Goal: Task Accomplishment & Management: Use online tool/utility

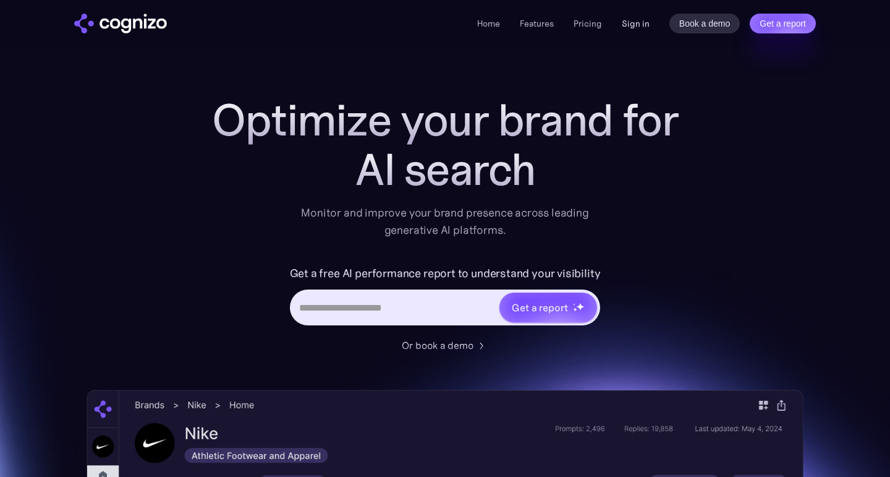
click at [625, 30] on link "Sign in" at bounding box center [636, 23] width 28 height 15
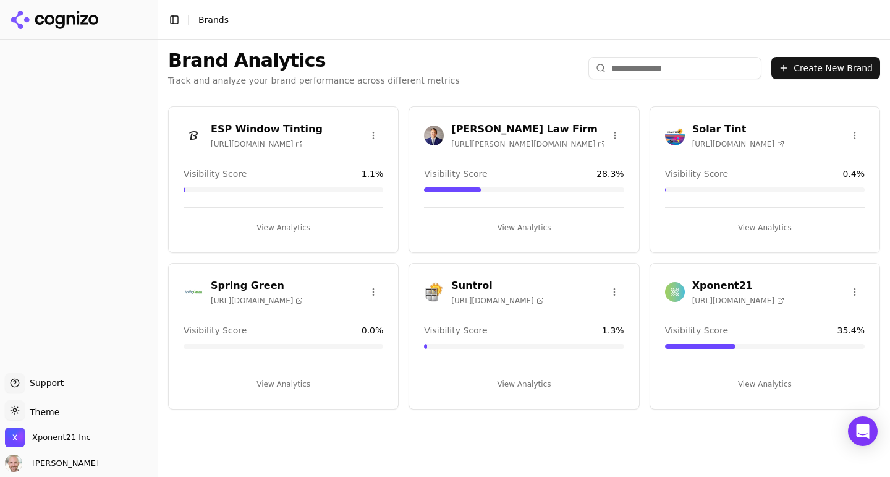
click at [526, 159] on div "[PERSON_NAME] Law Firm [URL][PERSON_NAME][DOMAIN_NAME] Visibility Score 28.3 % …" at bounding box center [524, 179] width 231 height 147
click at [504, 131] on h3 "[PERSON_NAME] Law Firm" at bounding box center [528, 129] width 154 height 15
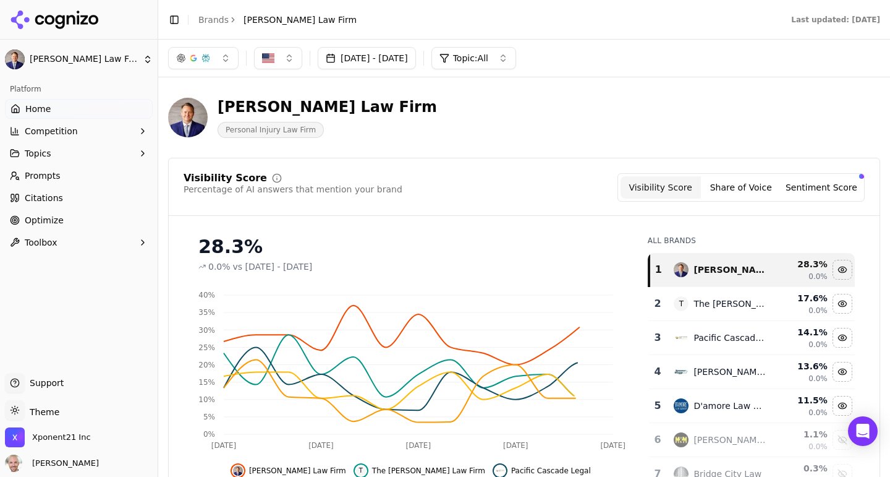
click at [57, 219] on span "Optimize" at bounding box center [44, 220] width 39 height 12
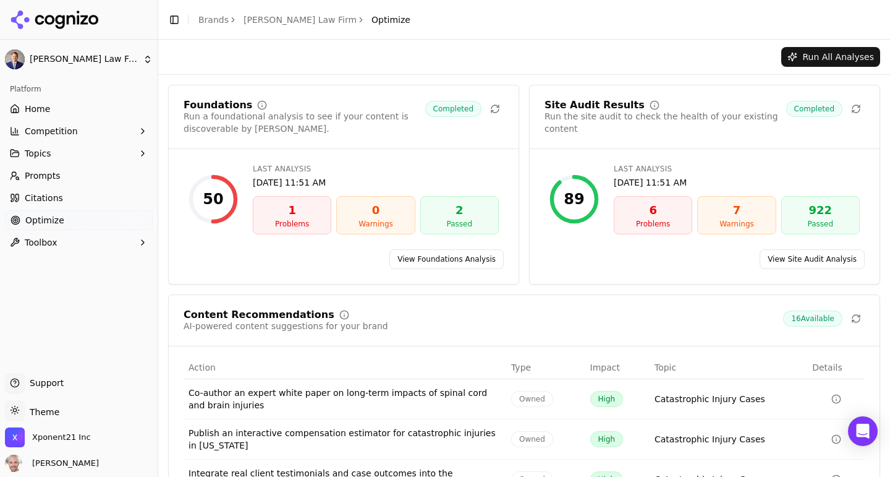
click at [812, 257] on link "View Site Audit Analysis" at bounding box center [812, 259] width 105 height 20
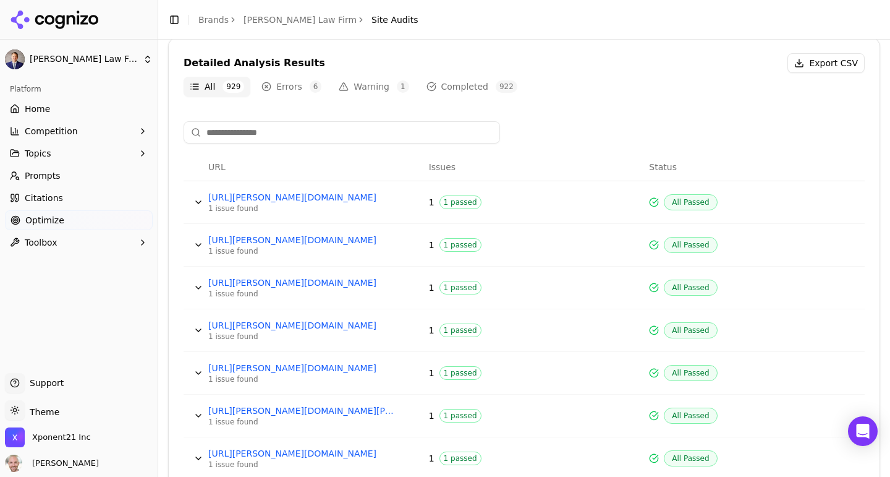
scroll to position [406, 0]
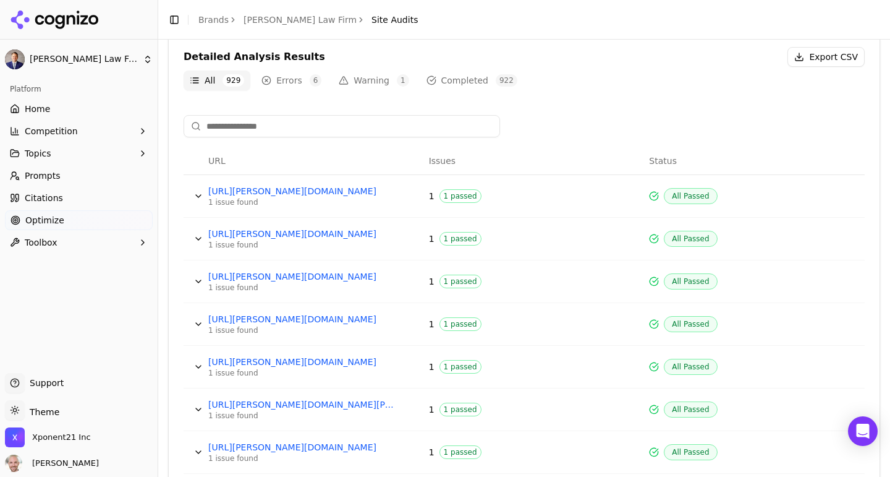
click at [294, 83] on button "Errors 6" at bounding box center [291, 80] width 72 height 20
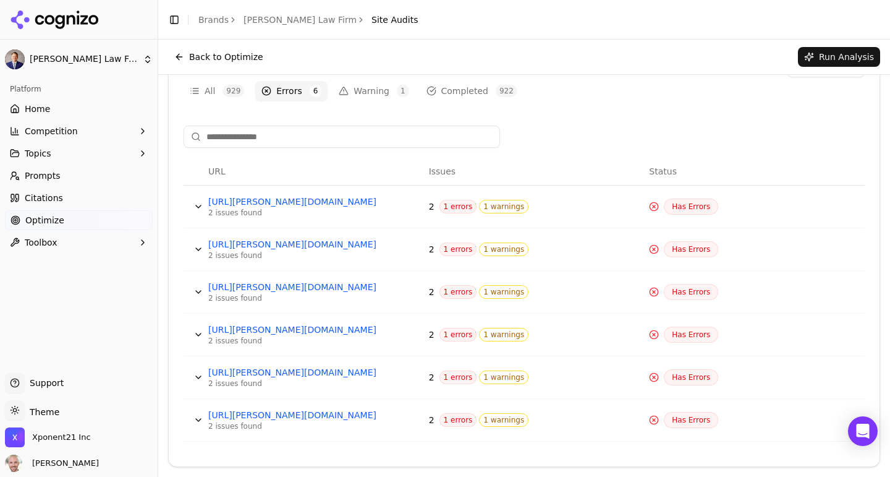
scroll to position [395, 0]
click at [197, 209] on button "Data table" at bounding box center [199, 207] width 20 height 20
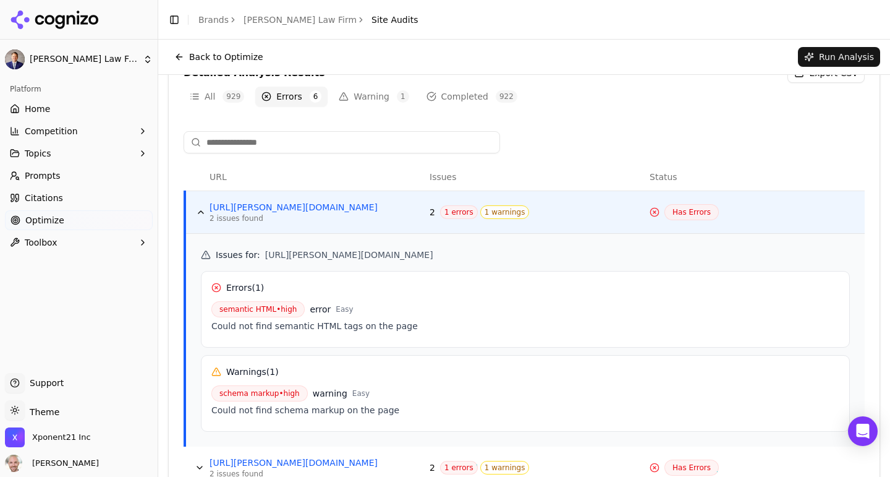
scroll to position [269, 0]
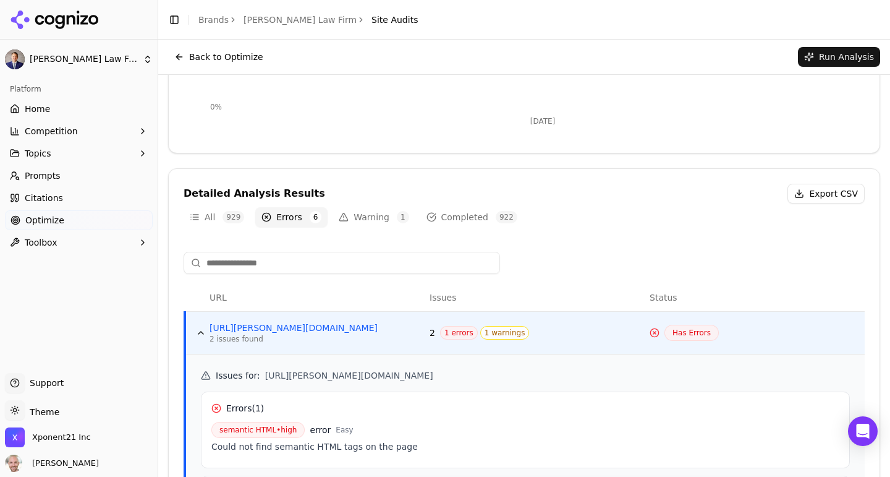
click at [269, 216] on button "Errors 6" at bounding box center [291, 217] width 72 height 20
click at [367, 218] on button "Warning 1" at bounding box center [374, 217] width 82 height 20
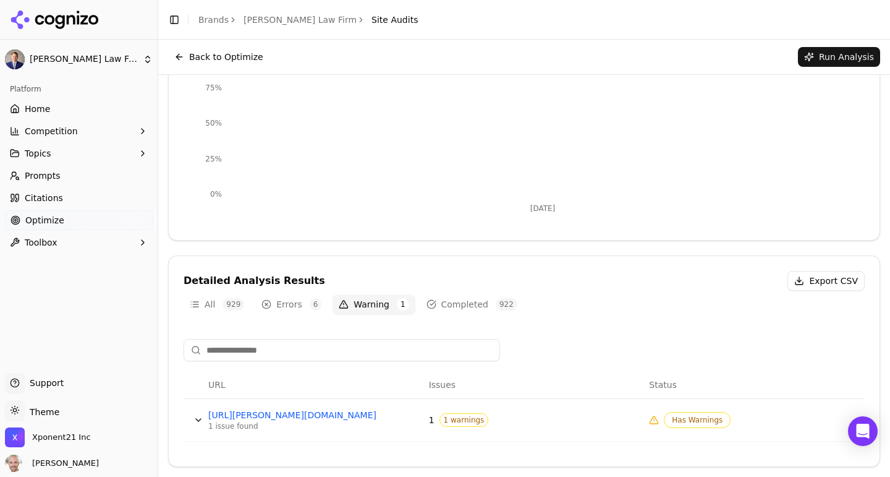
click at [201, 421] on button "Data table" at bounding box center [199, 420] width 20 height 20
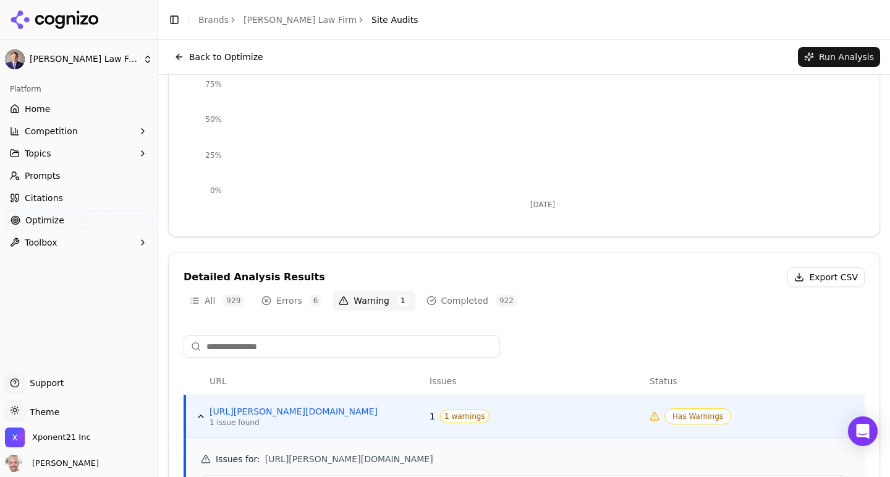
scroll to position [0, 0]
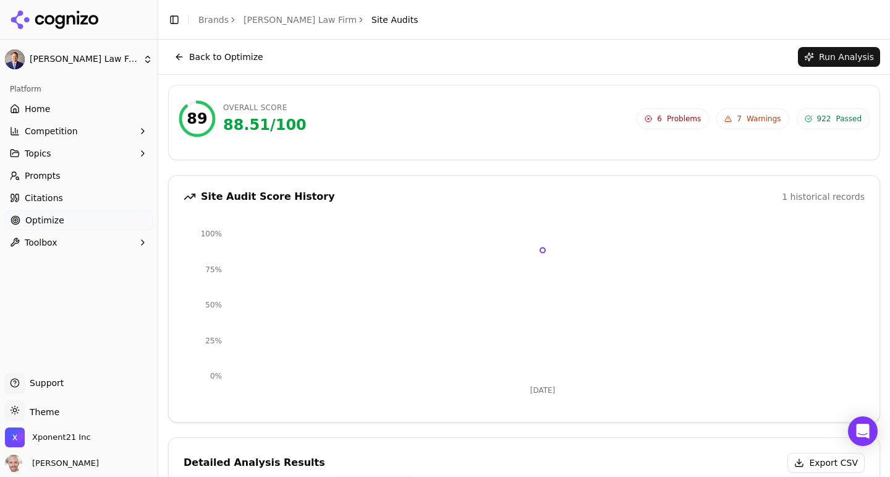
click at [194, 52] on button "Back to Optimize" at bounding box center [218, 57] width 101 height 20
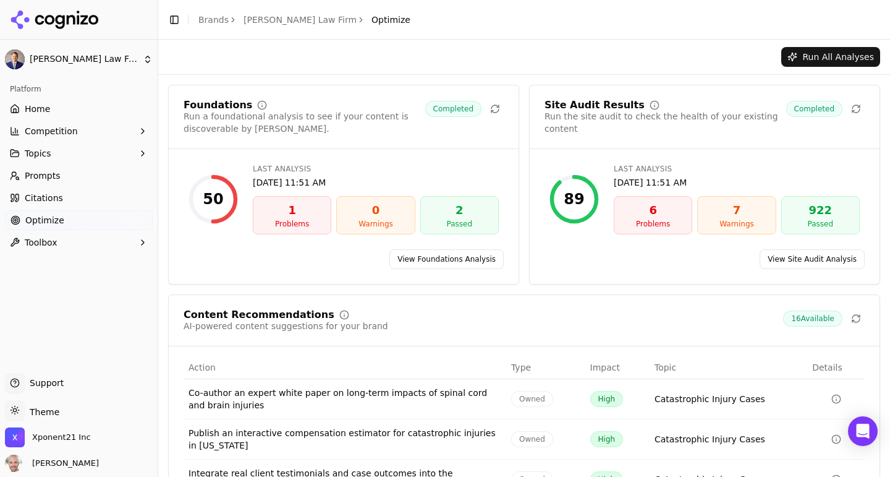
click at [198, 21] on link "Brands" at bounding box center [213, 20] width 30 height 10
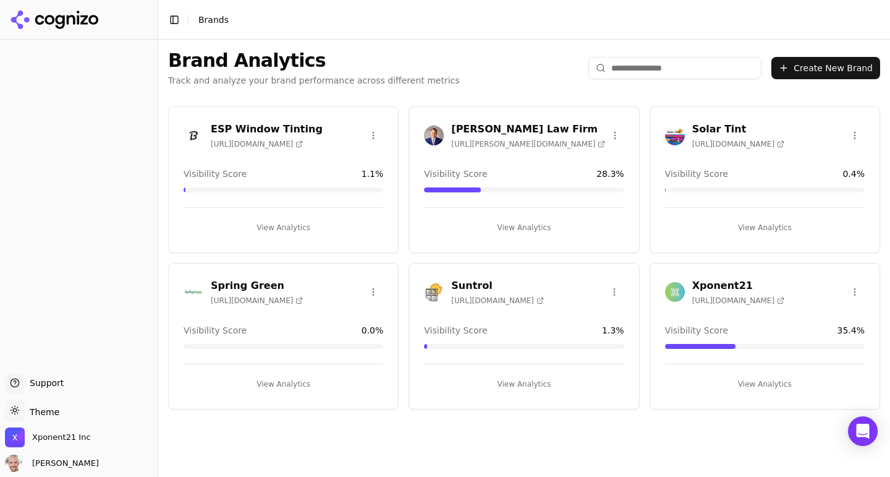
click at [725, 283] on h3 "Xponent21" at bounding box center [738, 285] width 92 height 15
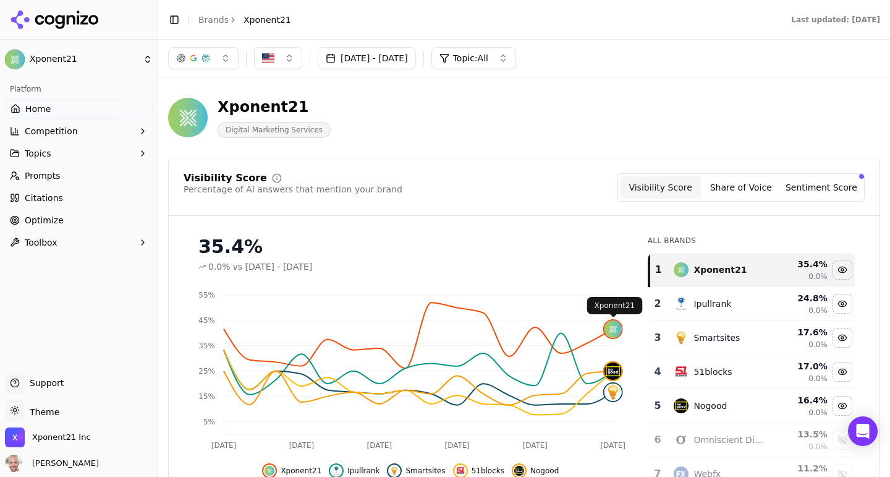
click img
click at [211, 56] on button "button" at bounding box center [203, 58] width 70 height 22
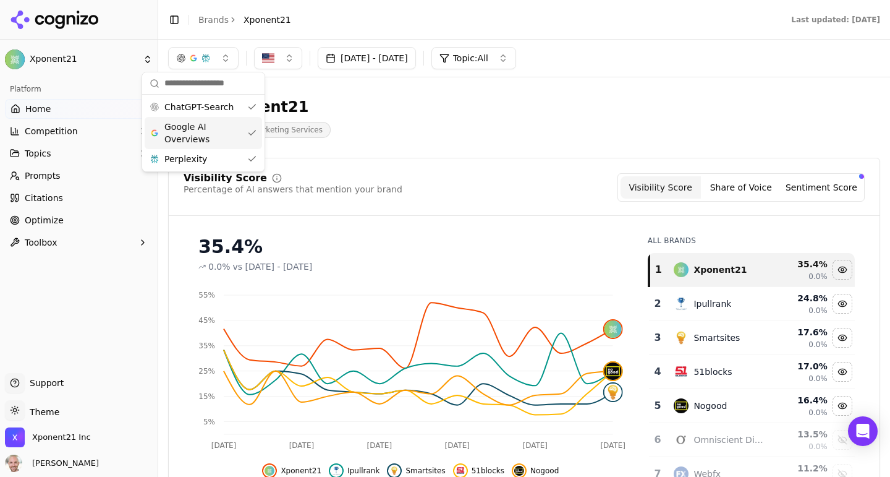
click at [190, 133] on span "Google AI Overviews" at bounding box center [203, 133] width 78 height 25
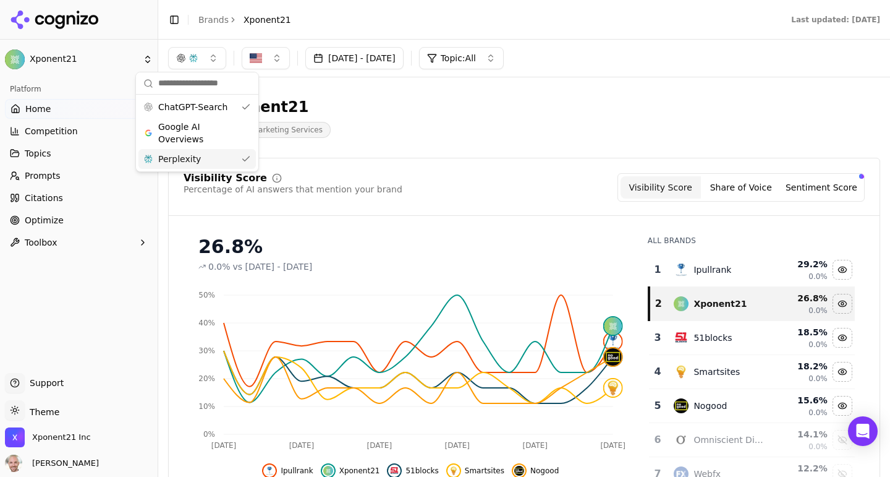
click at [192, 157] on span "Perplexity" at bounding box center [179, 159] width 43 height 12
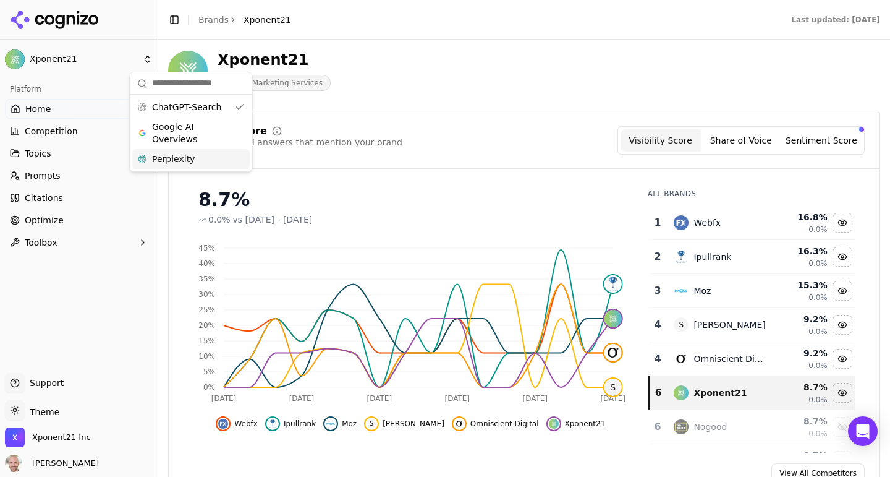
scroll to position [67, 0]
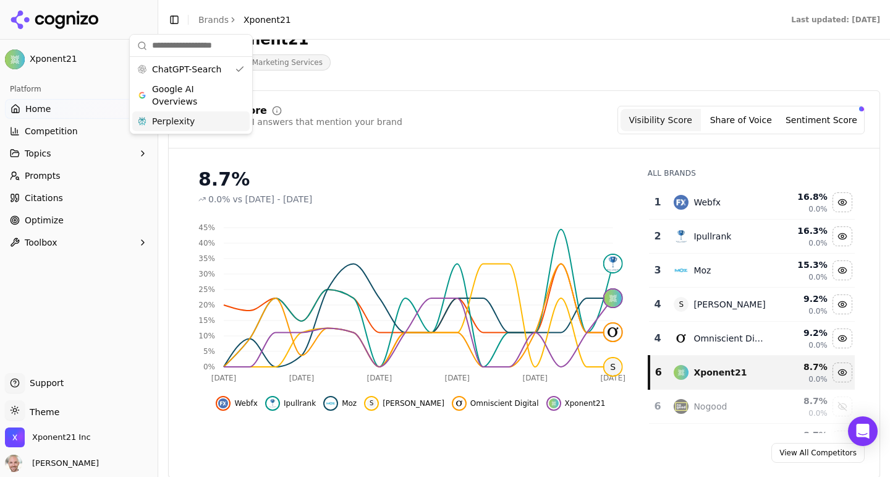
click at [738, 114] on button "Share of Voice" at bounding box center [741, 120] width 80 height 22
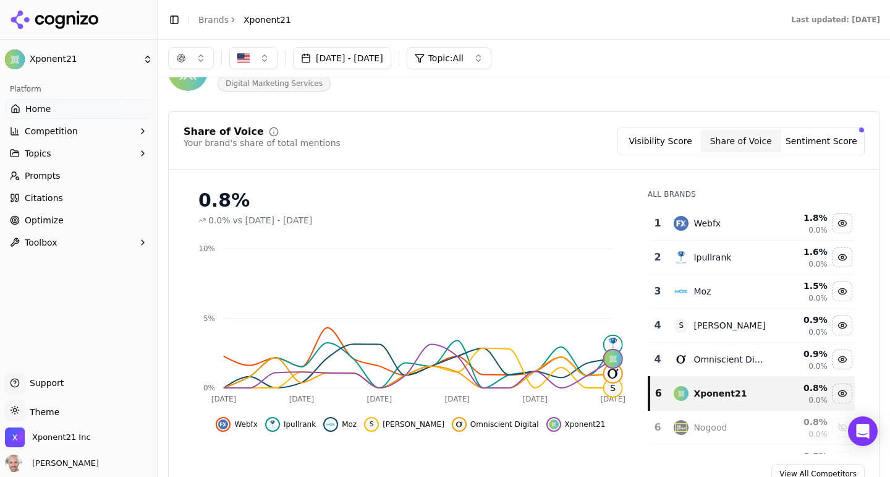
scroll to position [36, 0]
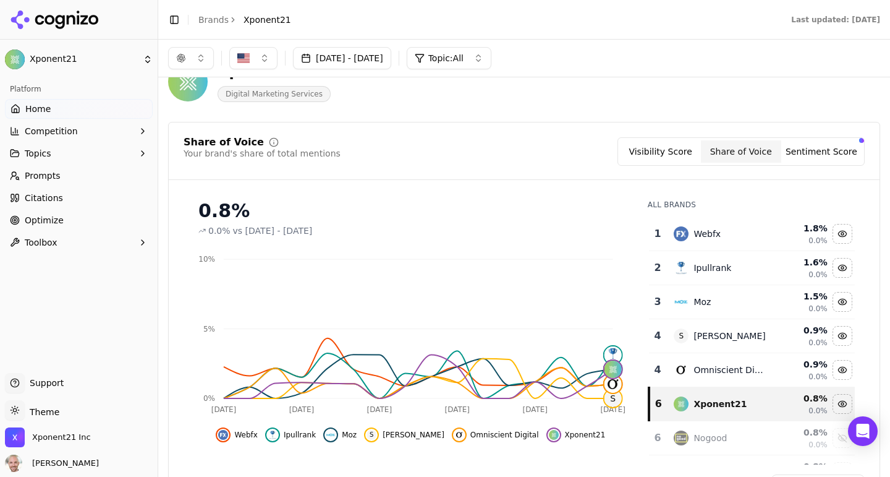
click at [812, 150] on button "Sentiment Score" at bounding box center [821, 151] width 80 height 22
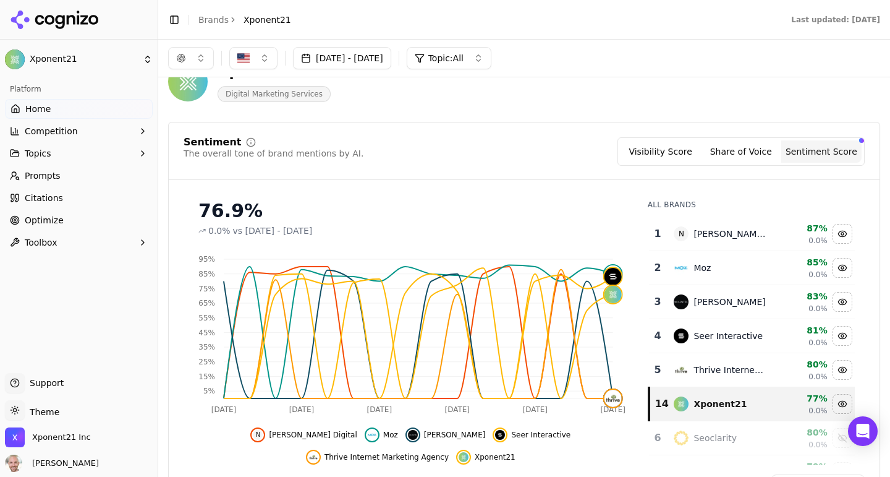
scroll to position [0, 0]
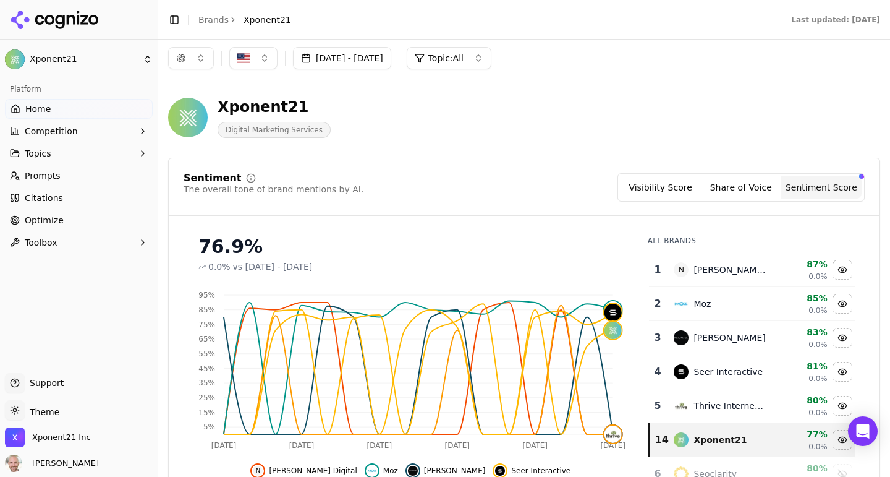
click at [202, 67] on button "button" at bounding box center [191, 58] width 46 height 22
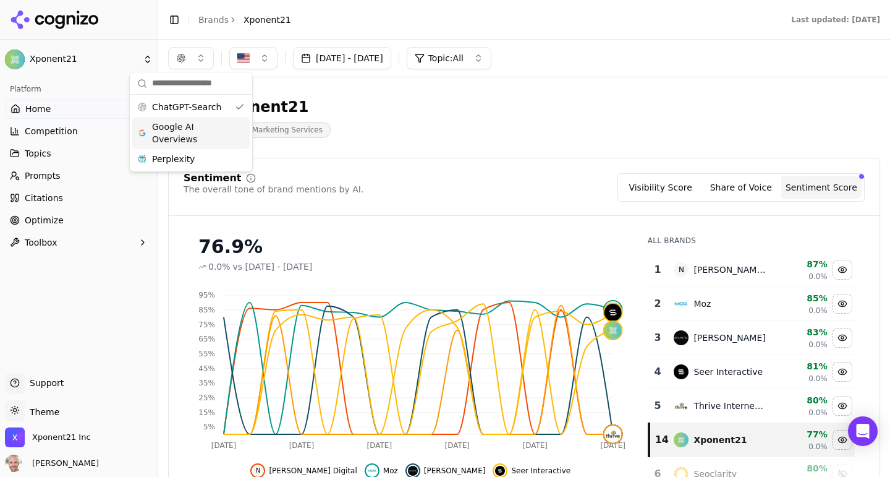
click at [194, 134] on span "Google AI Overviews" at bounding box center [191, 133] width 78 height 25
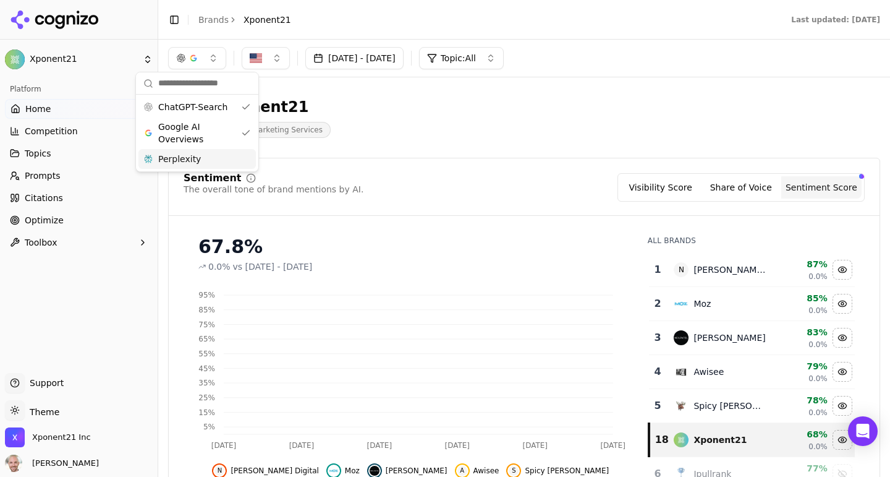
click at [195, 152] on div "Perplexity" at bounding box center [196, 159] width 117 height 20
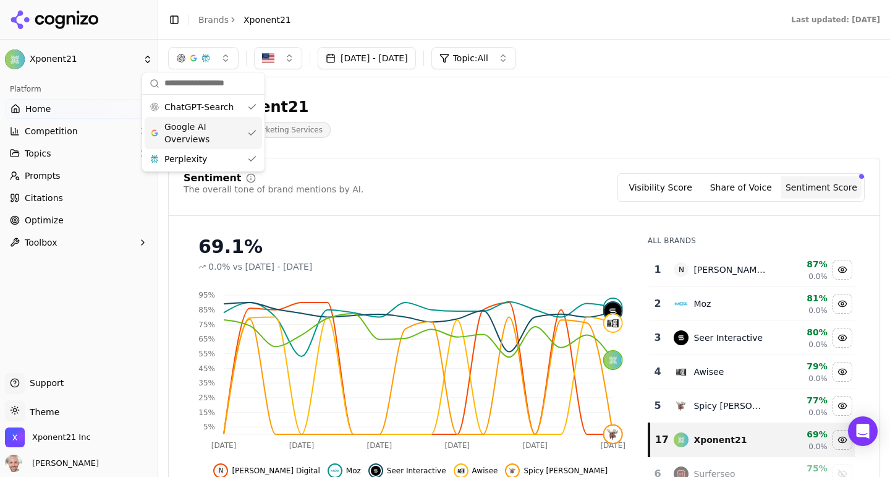
click at [491, 121] on div "Xponent21 Digital Marketing Services" at bounding box center [445, 117] width 554 height 41
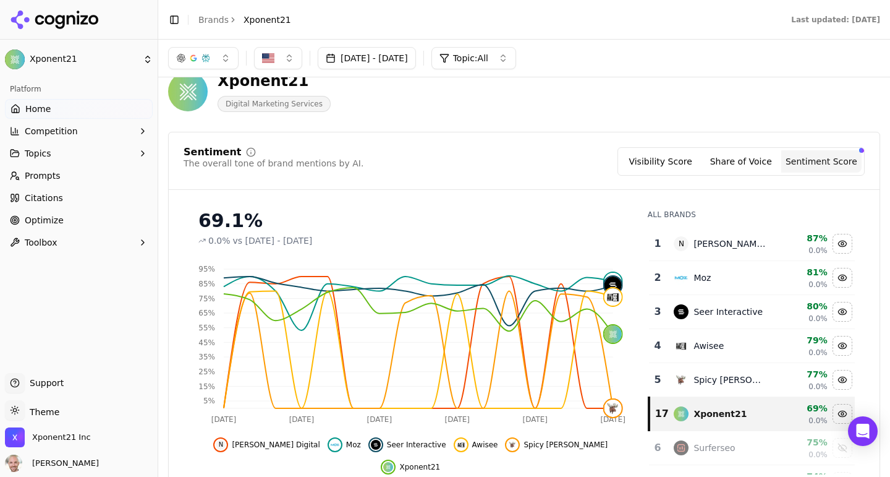
scroll to position [33, 0]
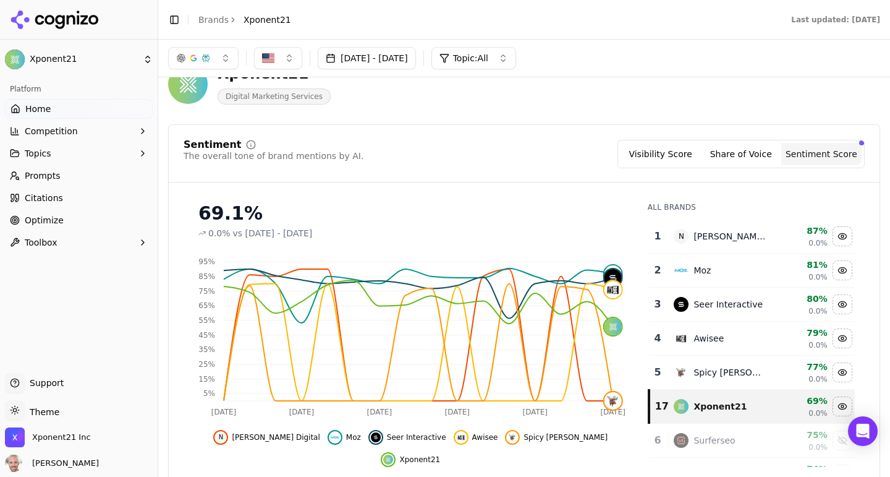
click at [751, 160] on button "Share of Voice" at bounding box center [741, 154] width 80 height 22
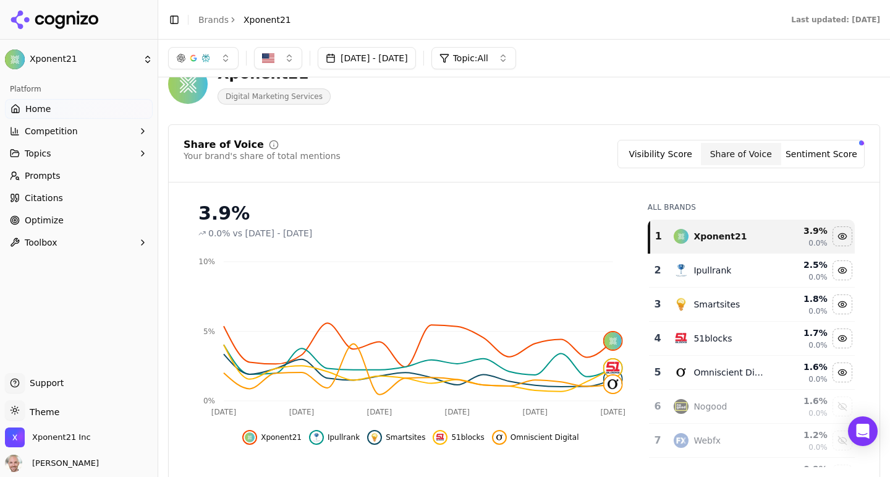
click at [673, 160] on button "Visibility Score" at bounding box center [661, 154] width 80 height 22
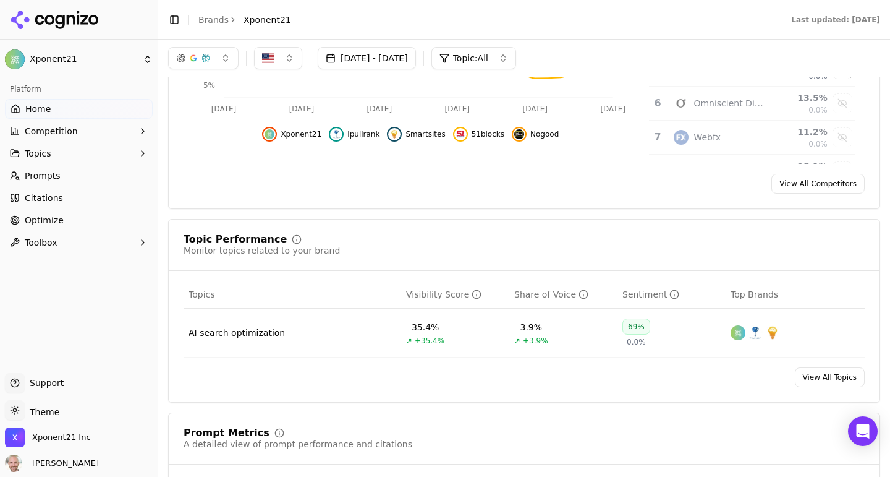
scroll to position [269, 0]
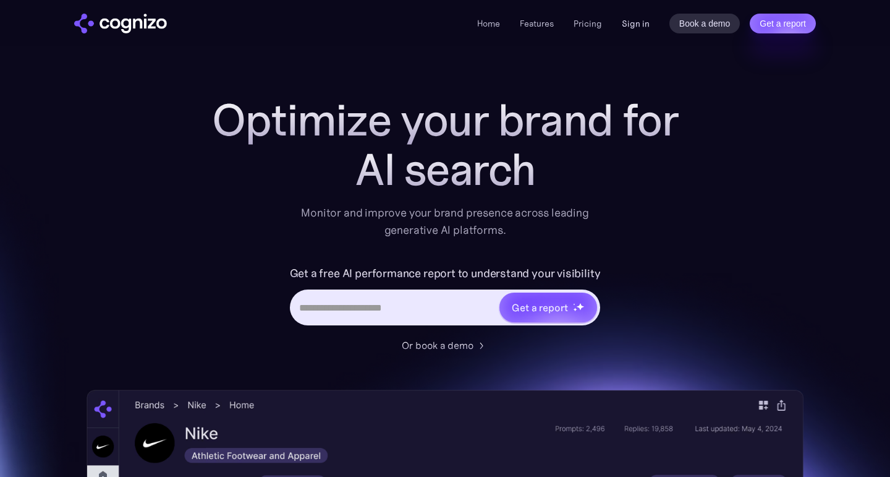
click at [641, 22] on link "Sign in" at bounding box center [636, 23] width 28 height 15
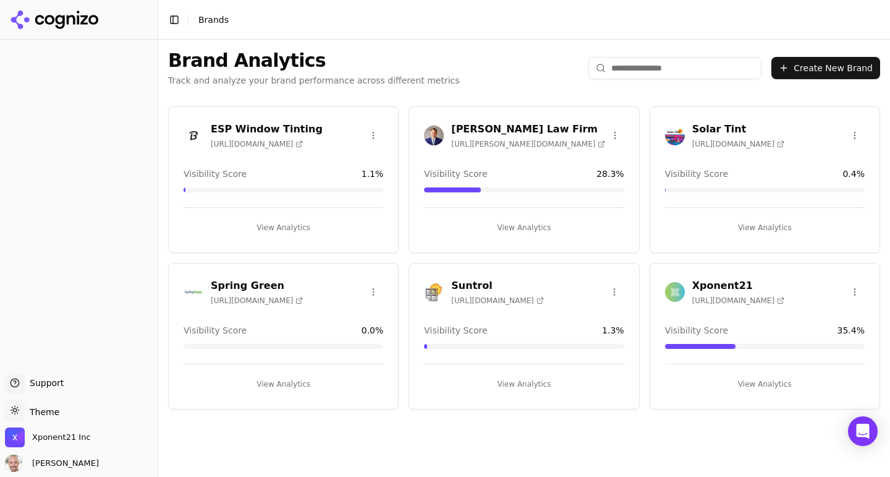
click at [731, 307] on div "Xponent21 https://xponent21.com" at bounding box center [764, 293] width 229 height 31
click at [721, 285] on h3 "Xponent21" at bounding box center [738, 285] width 92 height 15
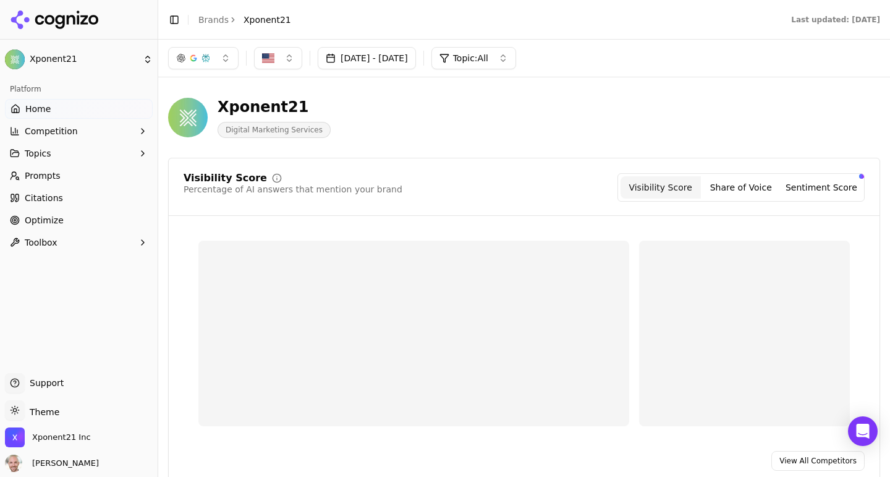
click at [63, 220] on link "Optimize" at bounding box center [79, 220] width 148 height 20
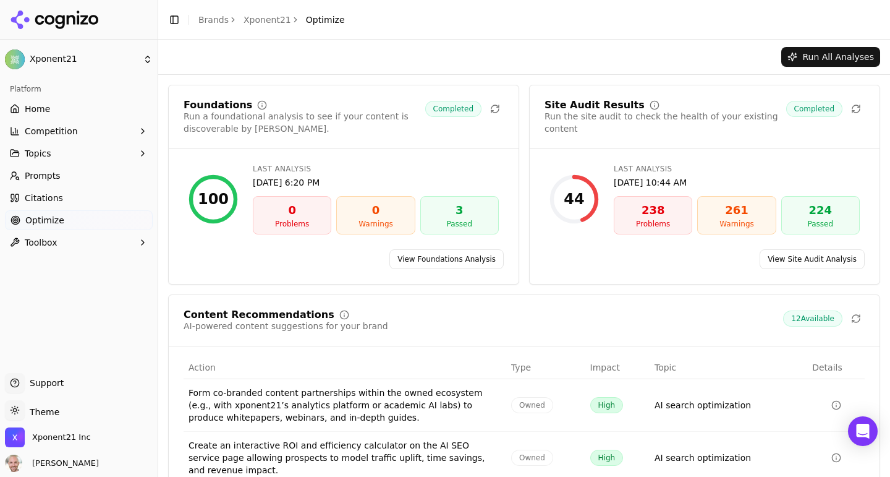
click at [802, 257] on link "View Site Audit Analysis" at bounding box center [812, 259] width 105 height 20
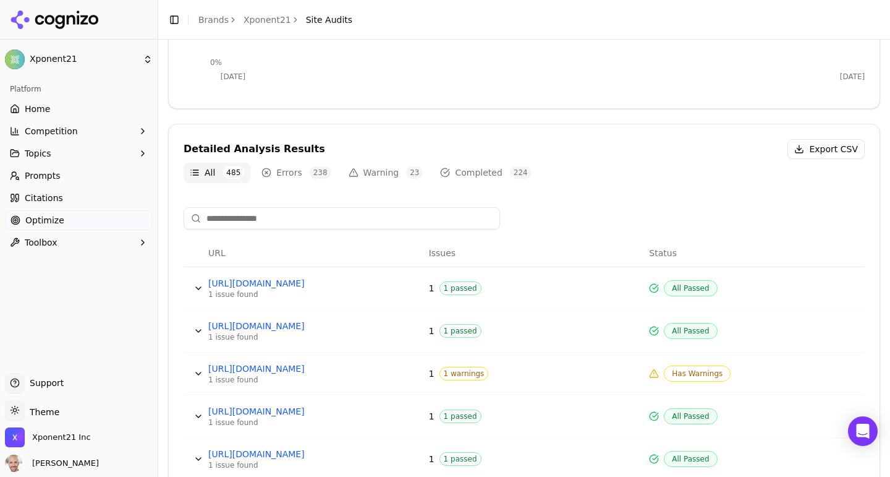
scroll to position [373, 0]
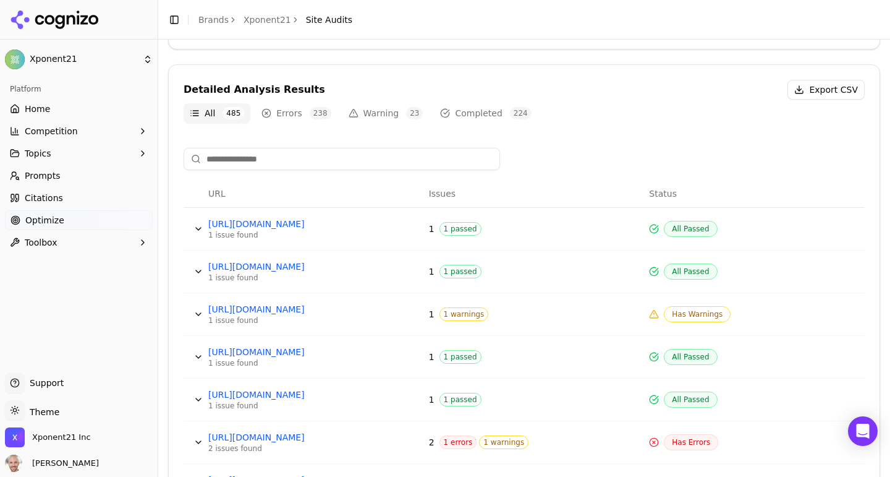
click at [311, 113] on span "238" at bounding box center [321, 113] width 22 height 12
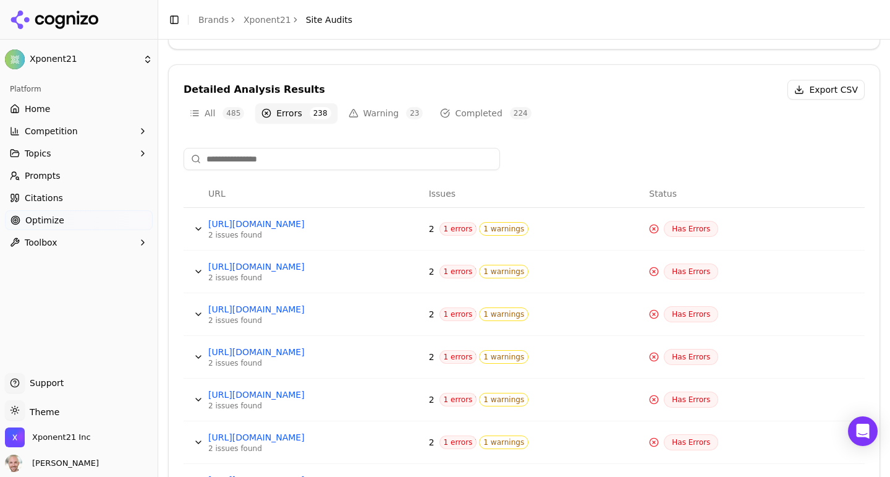
click at [197, 230] on button "Data table" at bounding box center [199, 229] width 20 height 20
